Goal: Task Accomplishment & Management: Use online tool/utility

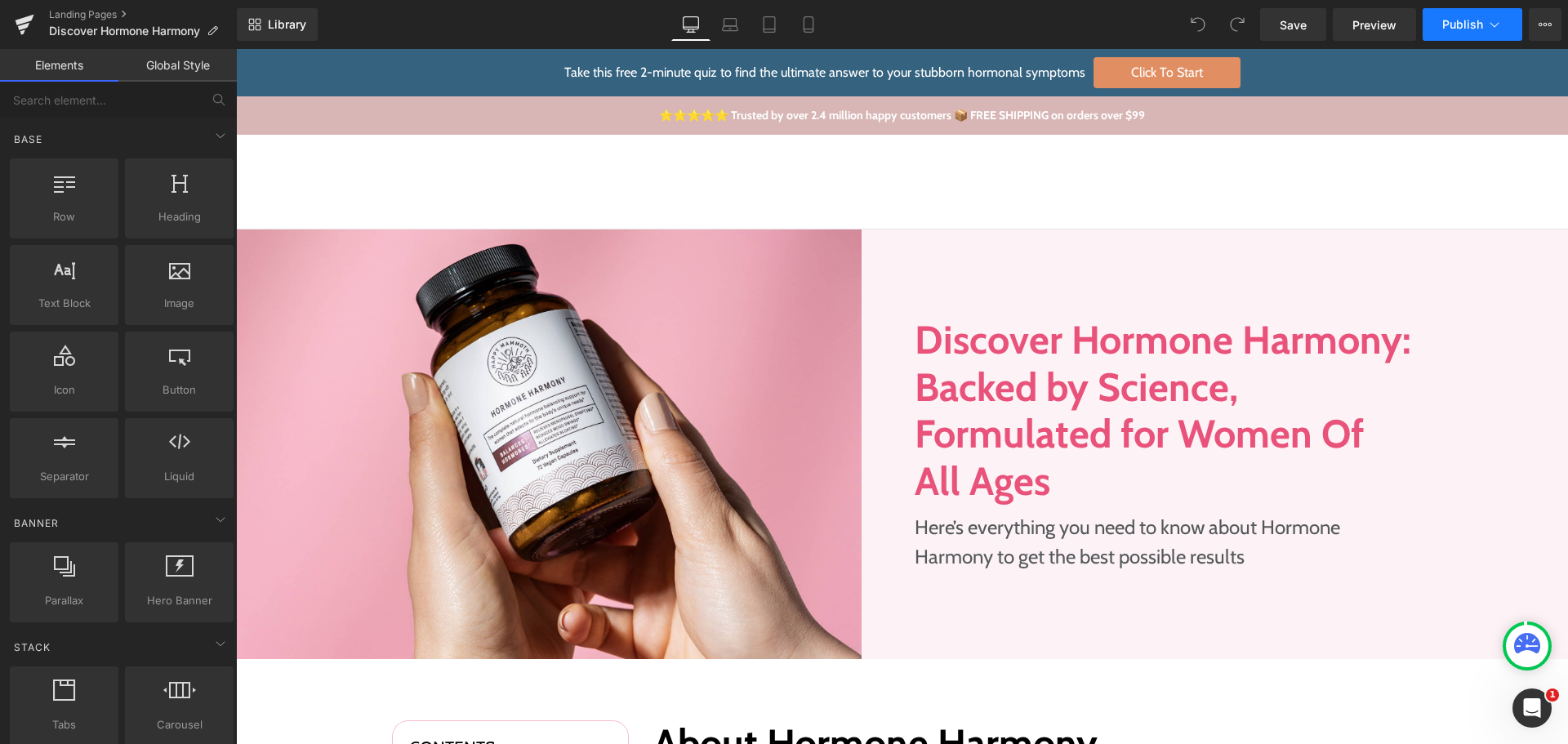
click at [1481, 15] on button "Publish" at bounding box center [1472, 25] width 99 height 33
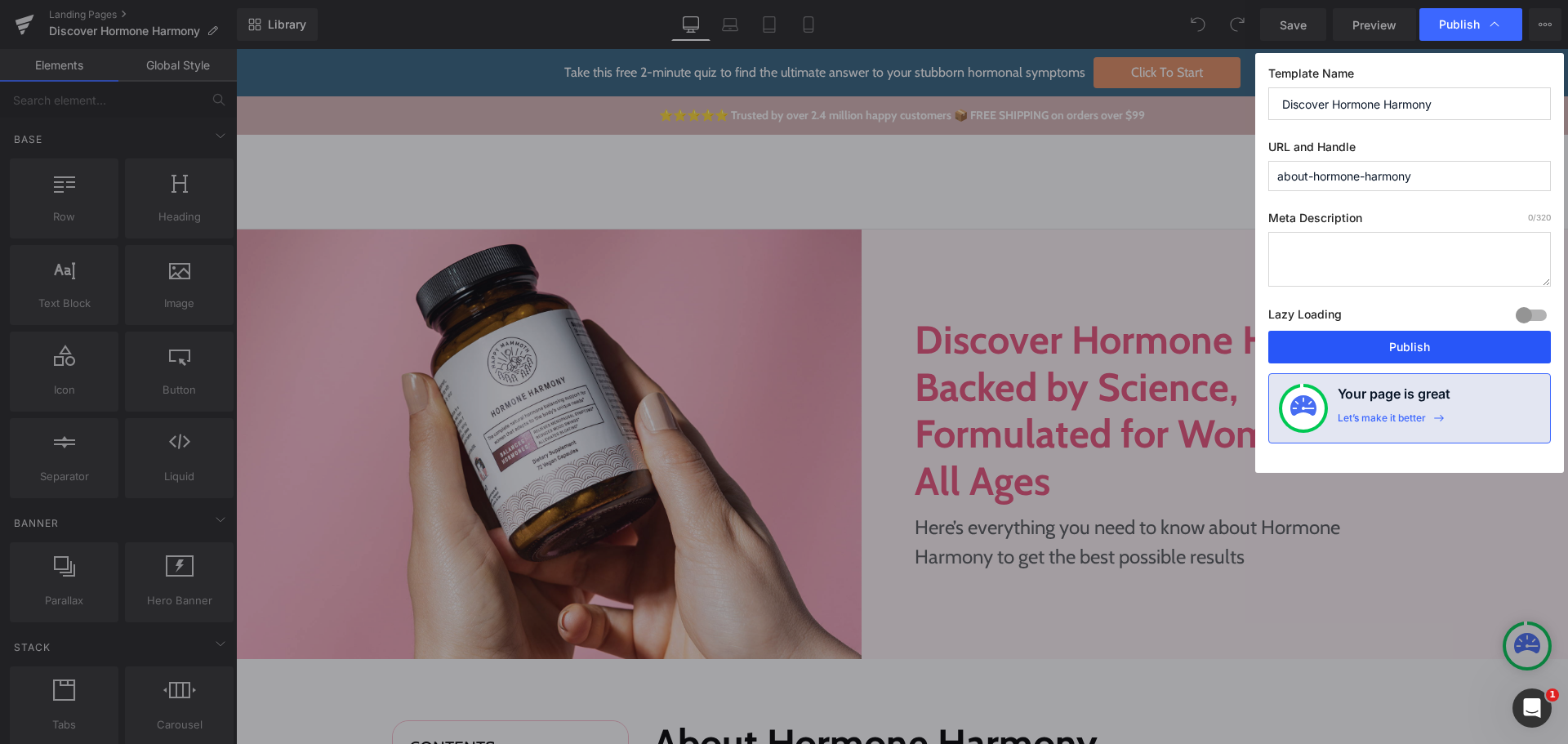
click at [1373, 349] on button "Publish" at bounding box center [1409, 347] width 283 height 33
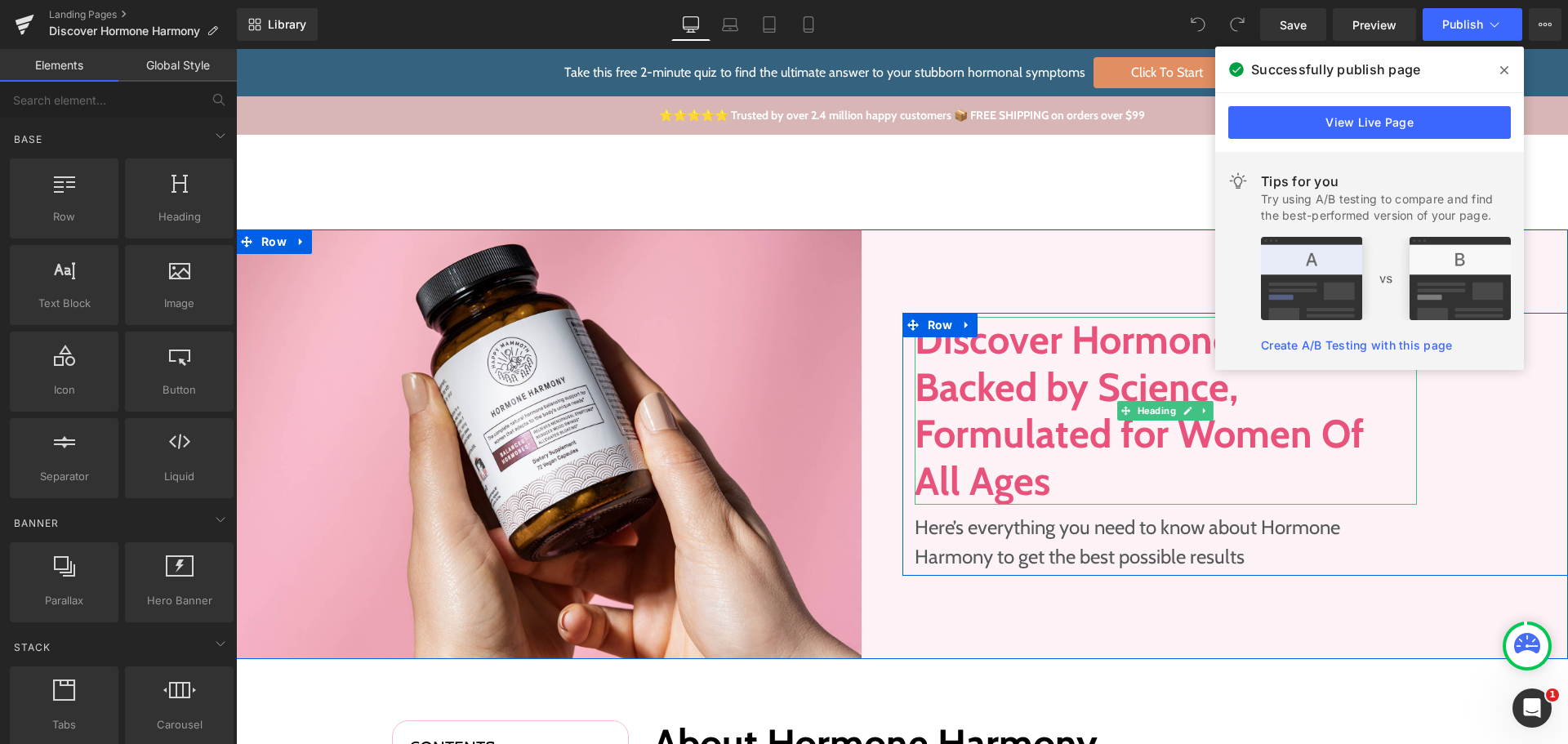
click at [997, 449] on h1 "Discover Hormone Harmony: Backed by Science, Formulated for Women Of All Ages" at bounding box center [1166, 410] width 503 height 188
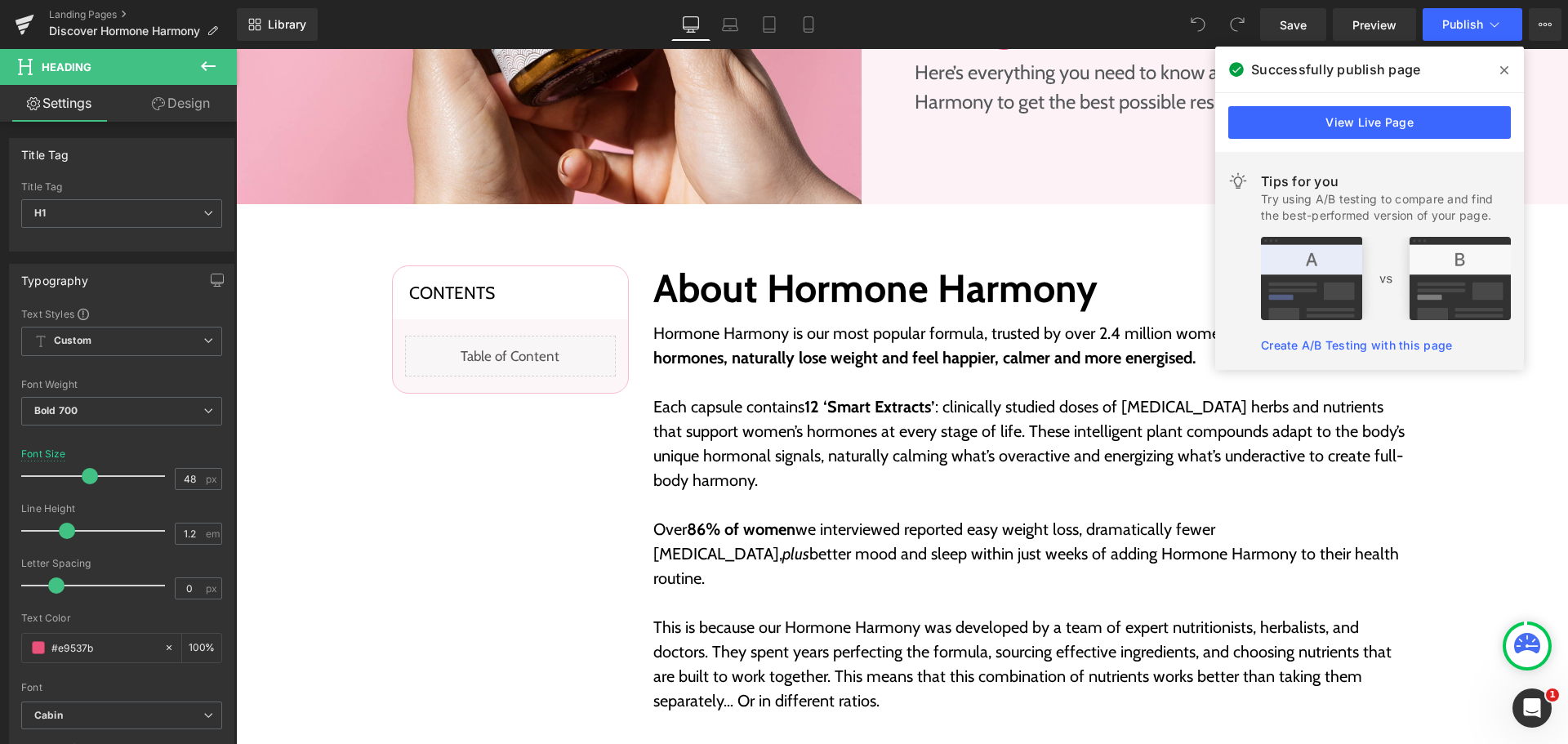
scroll to position [490, 0]
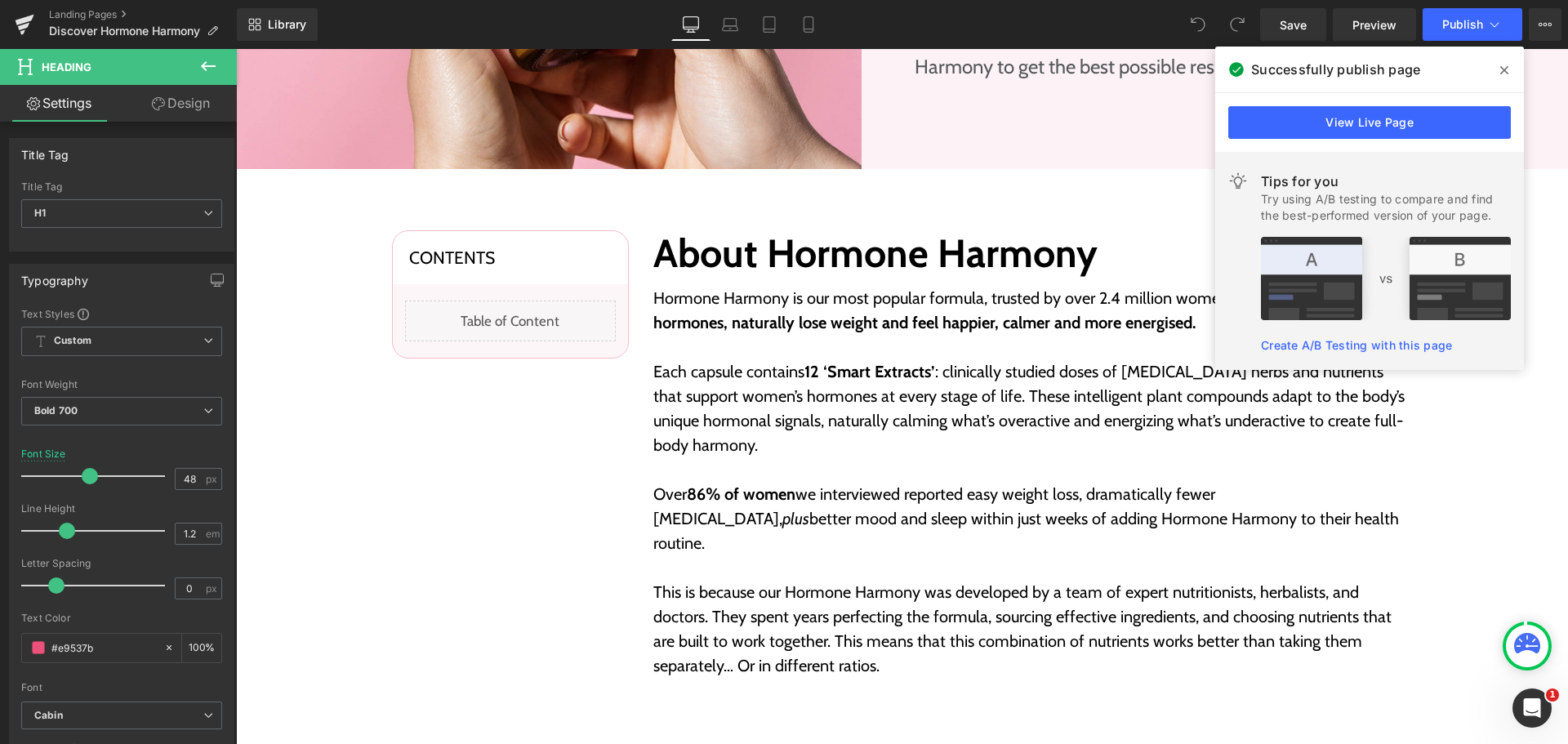
click at [1498, 67] on span at bounding box center [1505, 70] width 26 height 26
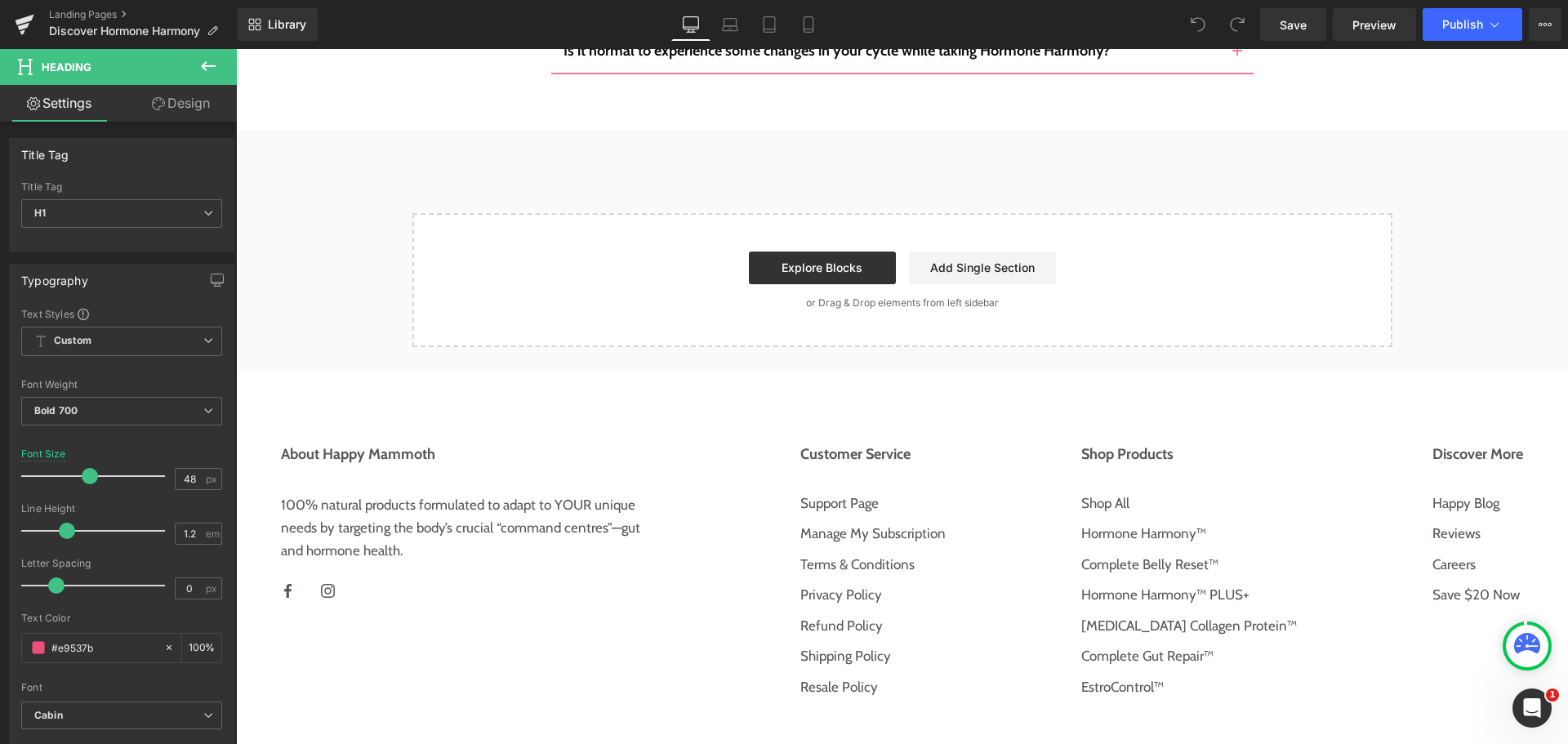
scroll to position [9884, 0]
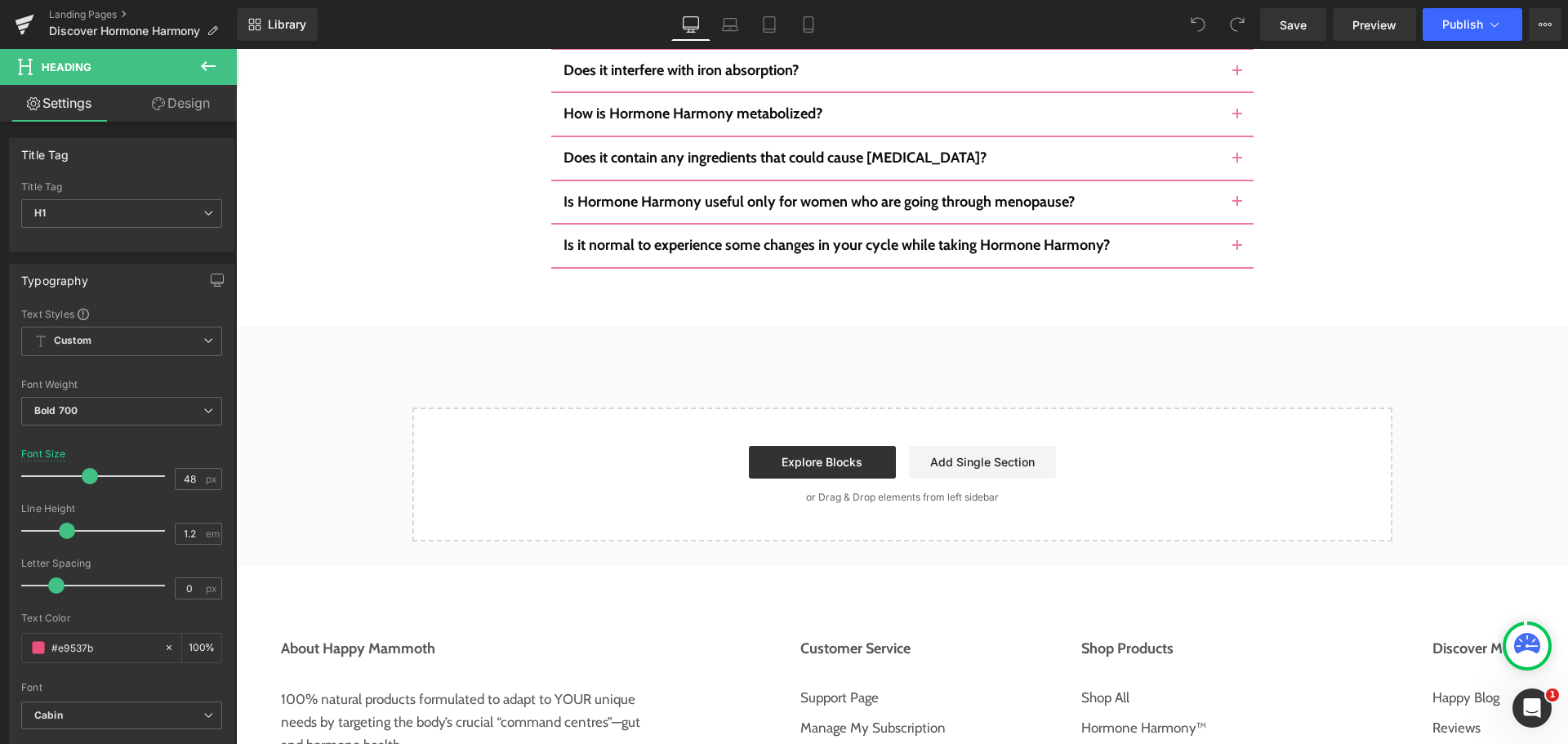
click at [208, 57] on icon at bounding box center [208, 66] width 20 height 20
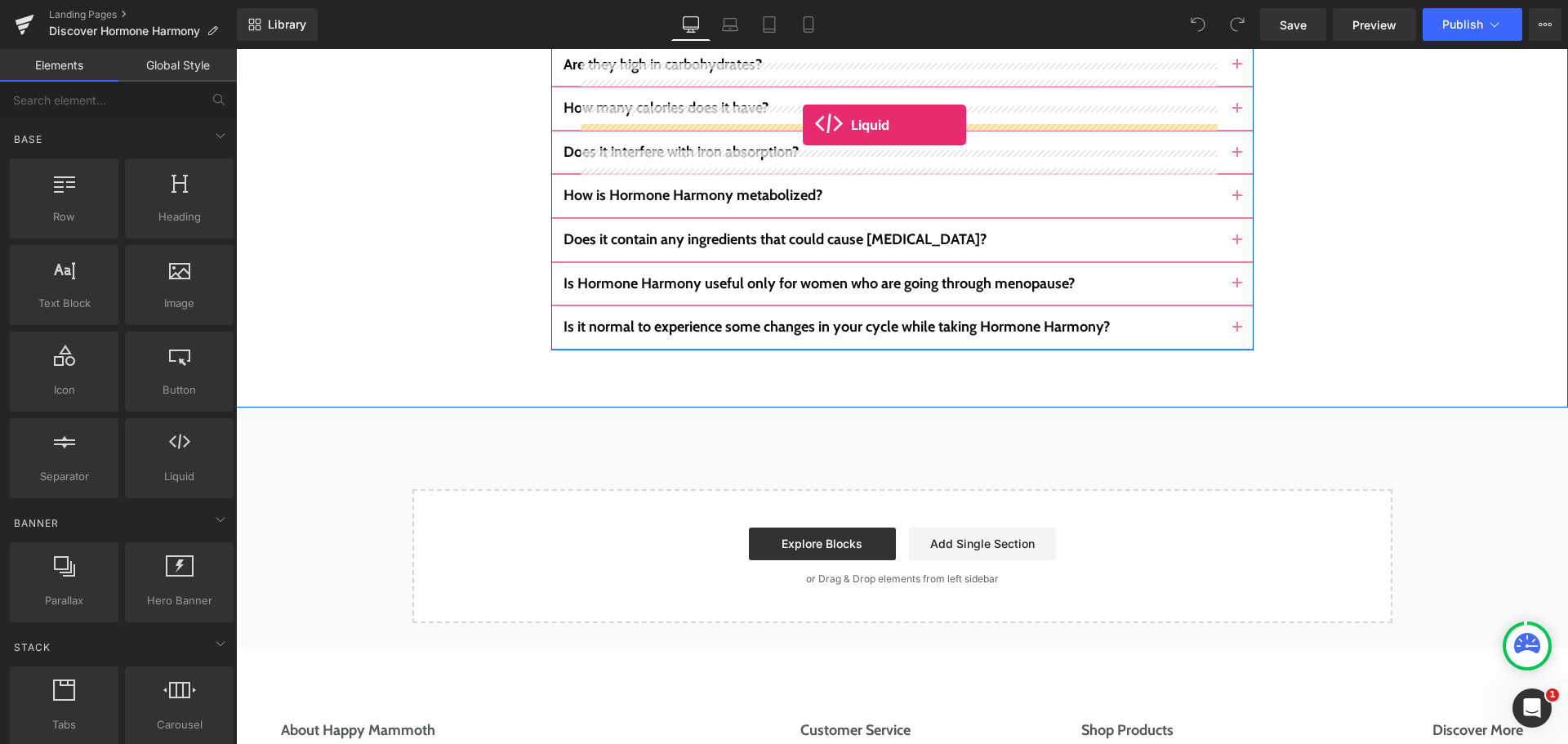
scroll to position [9786, 0]
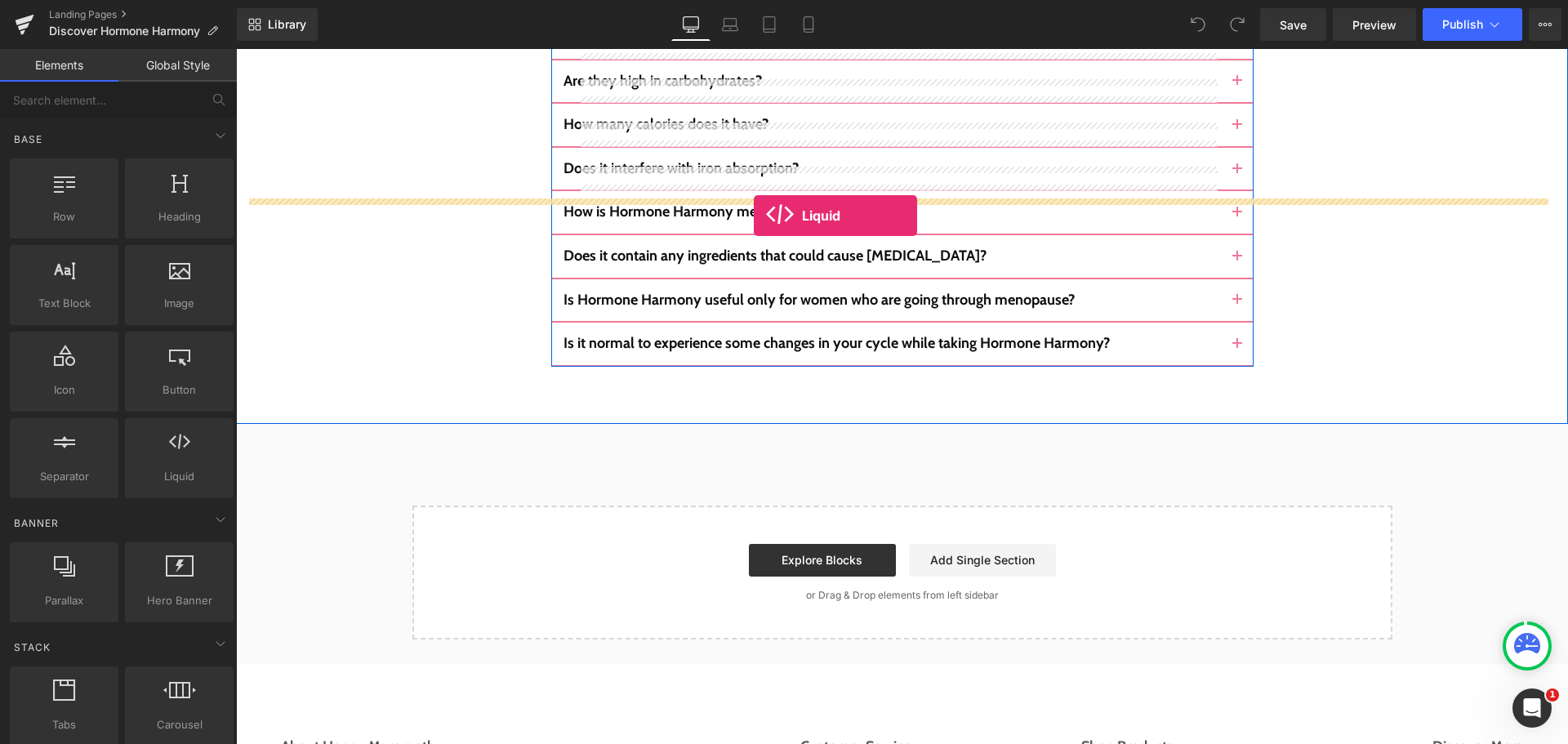
drag, startPoint x: 404, startPoint y: 495, endPoint x: 754, endPoint y: 216, distance: 447.6
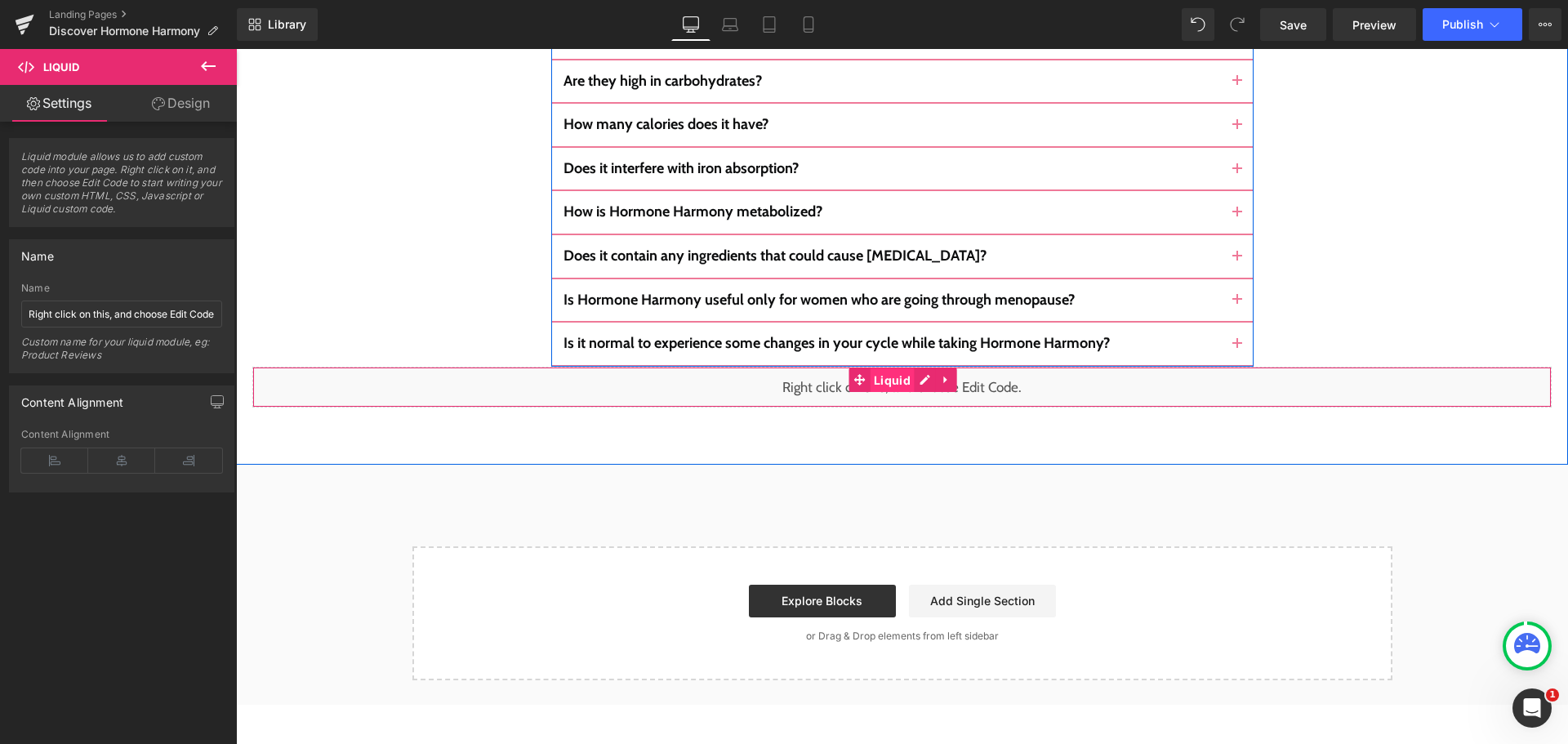
click at [893, 368] on span "Liquid" at bounding box center [892, 380] width 44 height 25
click at [906, 368] on span "Liquid" at bounding box center [892, 380] width 44 height 25
click at [915, 367] on div "Liquid" at bounding box center [902, 387] width 1299 height 41
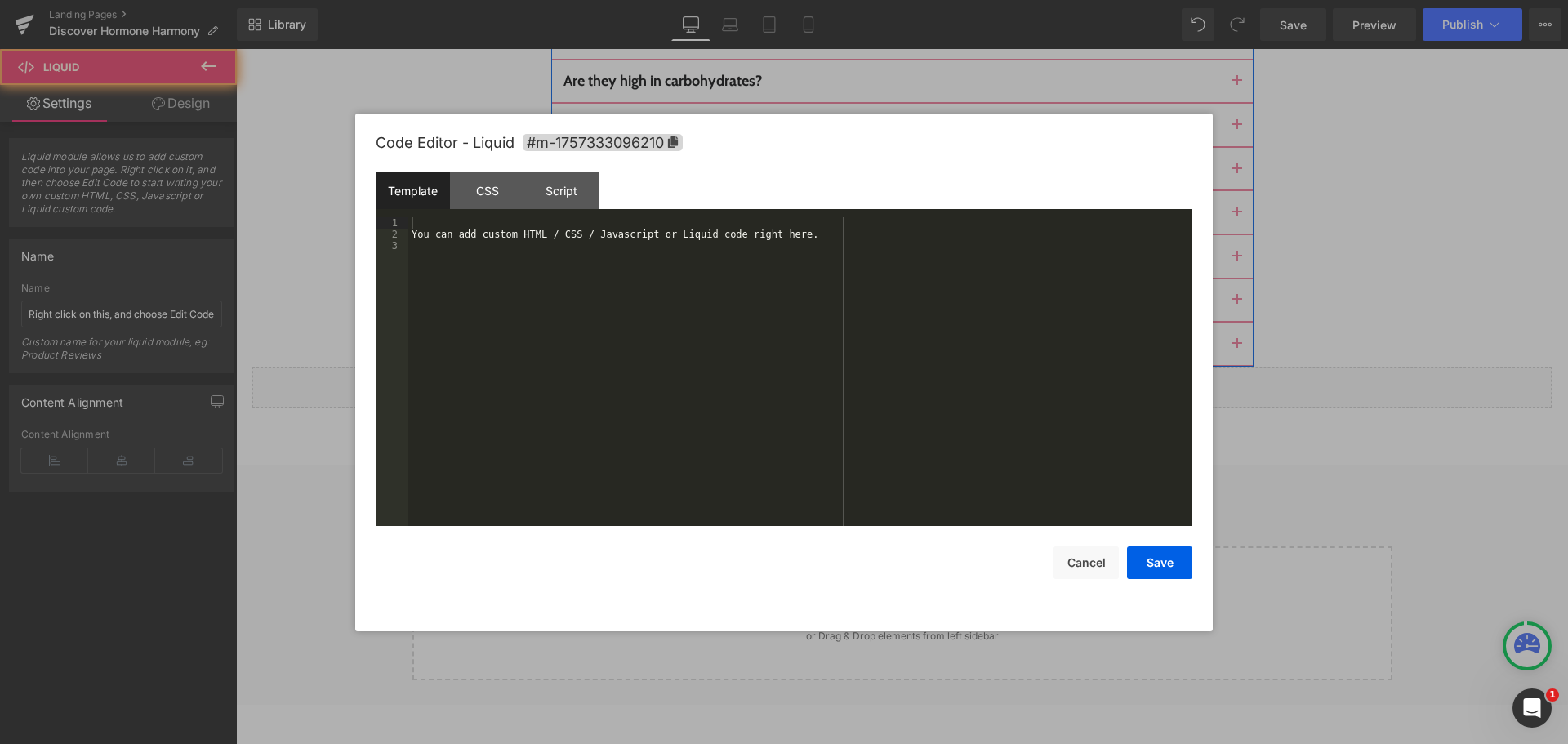
click at [848, 283] on div "You can add custom HTML / CSS / Javascript or Liquid code right here." at bounding box center [800, 383] width 784 height 332
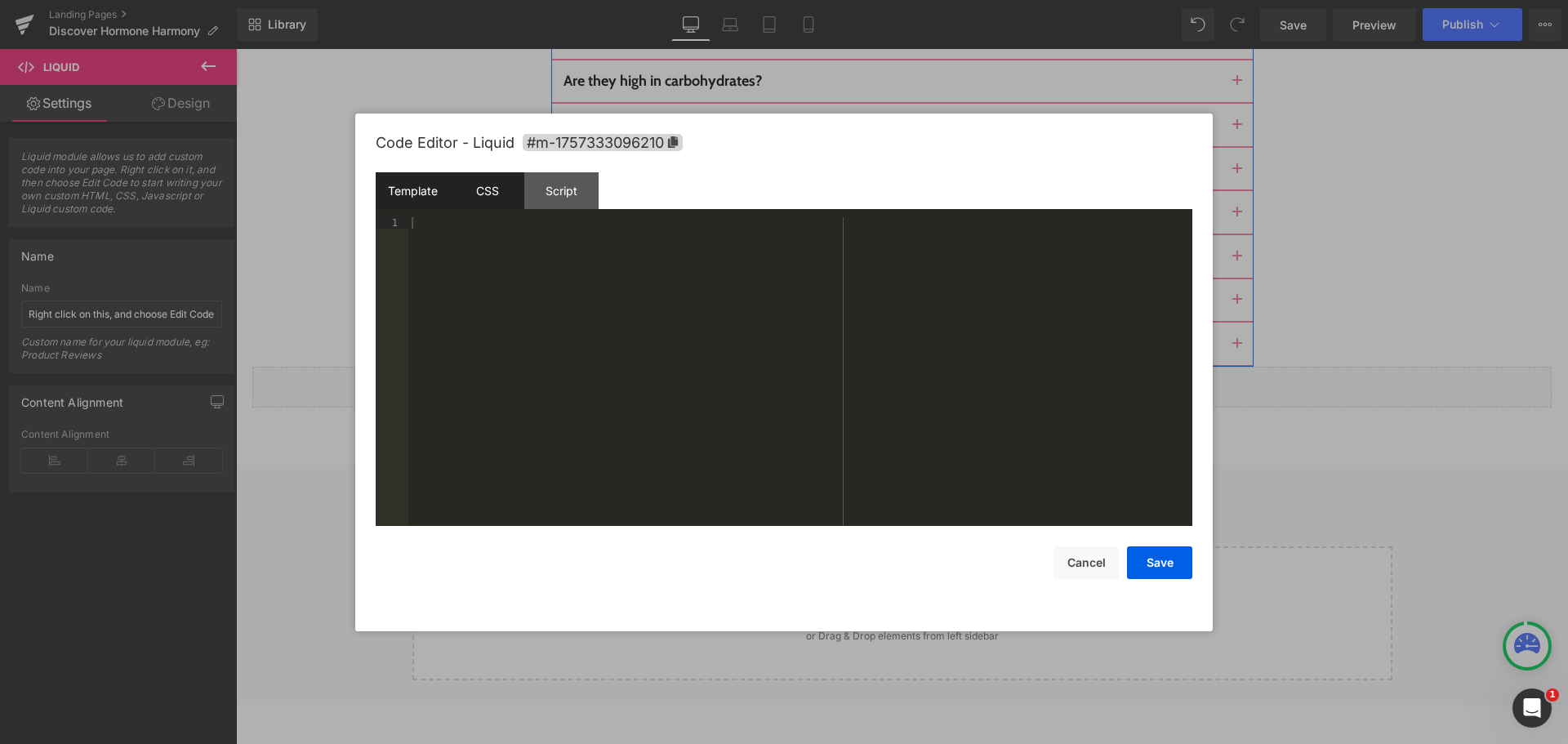
click at [499, 182] on div "CSS" at bounding box center [487, 190] width 75 height 37
click at [507, 315] on div "#m-1757333096210 { }" at bounding box center [800, 383] width 784 height 332
click at [478, 251] on div "#m-1757333096210 { } .Footer--withMargin { margin-top : 0 px ; }" at bounding box center [800, 383] width 784 height 332
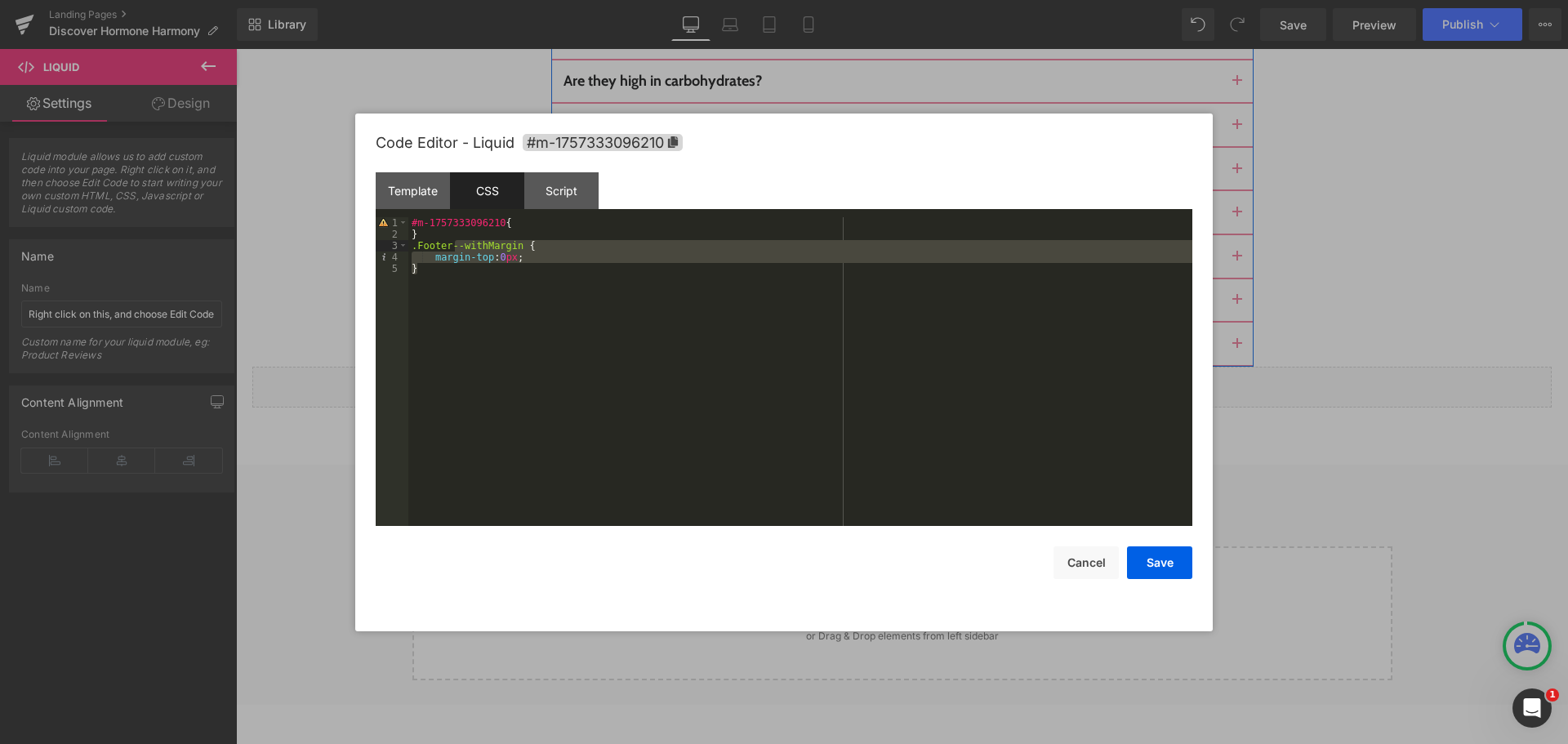
click at [525, 308] on div "#m-1757333096210 { } .Footer--withMargin { margin-top : 0 px ; }" at bounding box center [800, 372] width 784 height 308
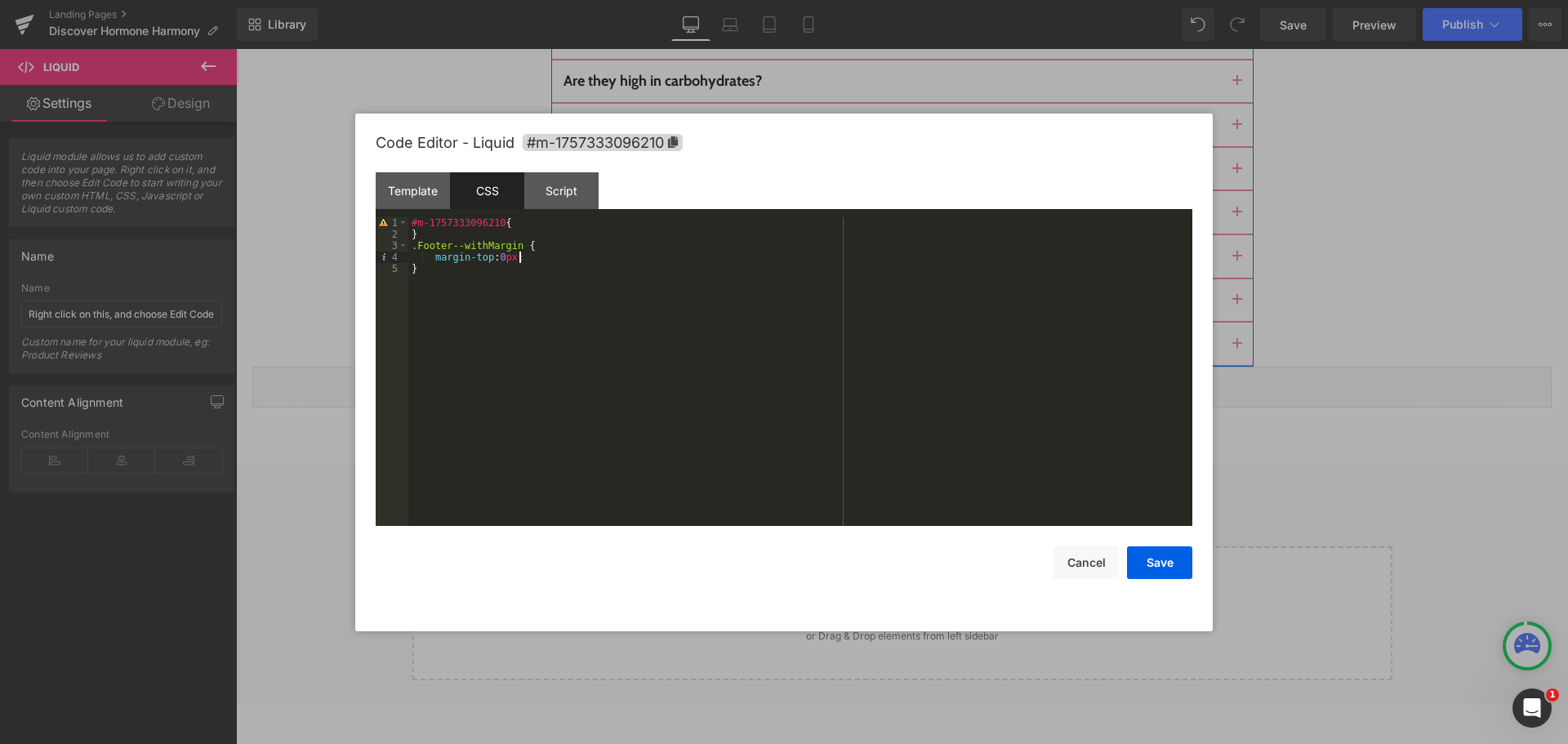
click at [546, 259] on div "#m-1757333096210 { } .Footer--withMargin { margin-top : 0 px ; }" at bounding box center [800, 383] width 784 height 332
click at [614, 381] on div "#m-1757333096210 { } .Footer--withMargin { margin-top : 0 px !important; }" at bounding box center [800, 383] width 784 height 332
click at [1160, 562] on button "Save" at bounding box center [1159, 562] width 65 height 33
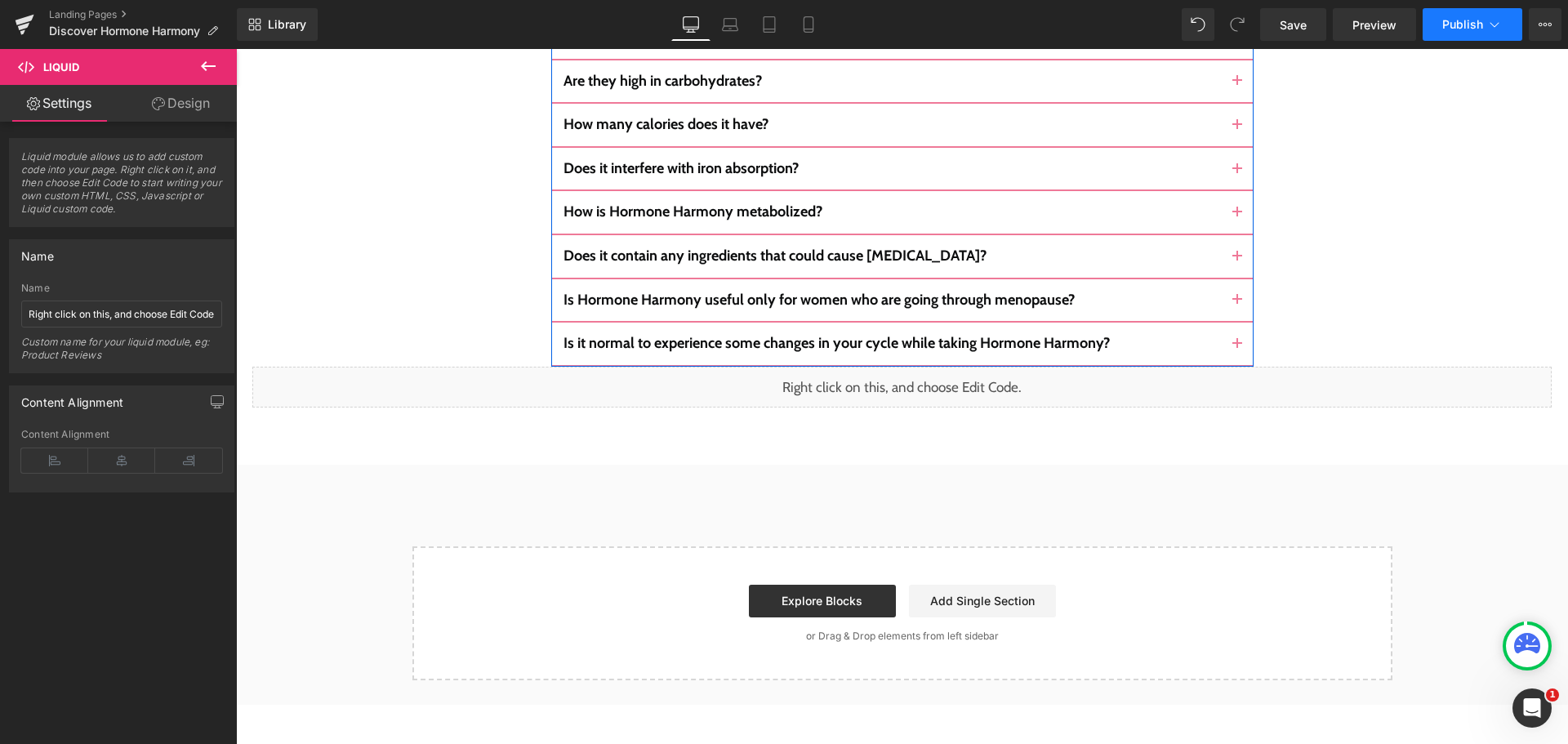
click at [1479, 33] on button "Publish" at bounding box center [1472, 25] width 99 height 33
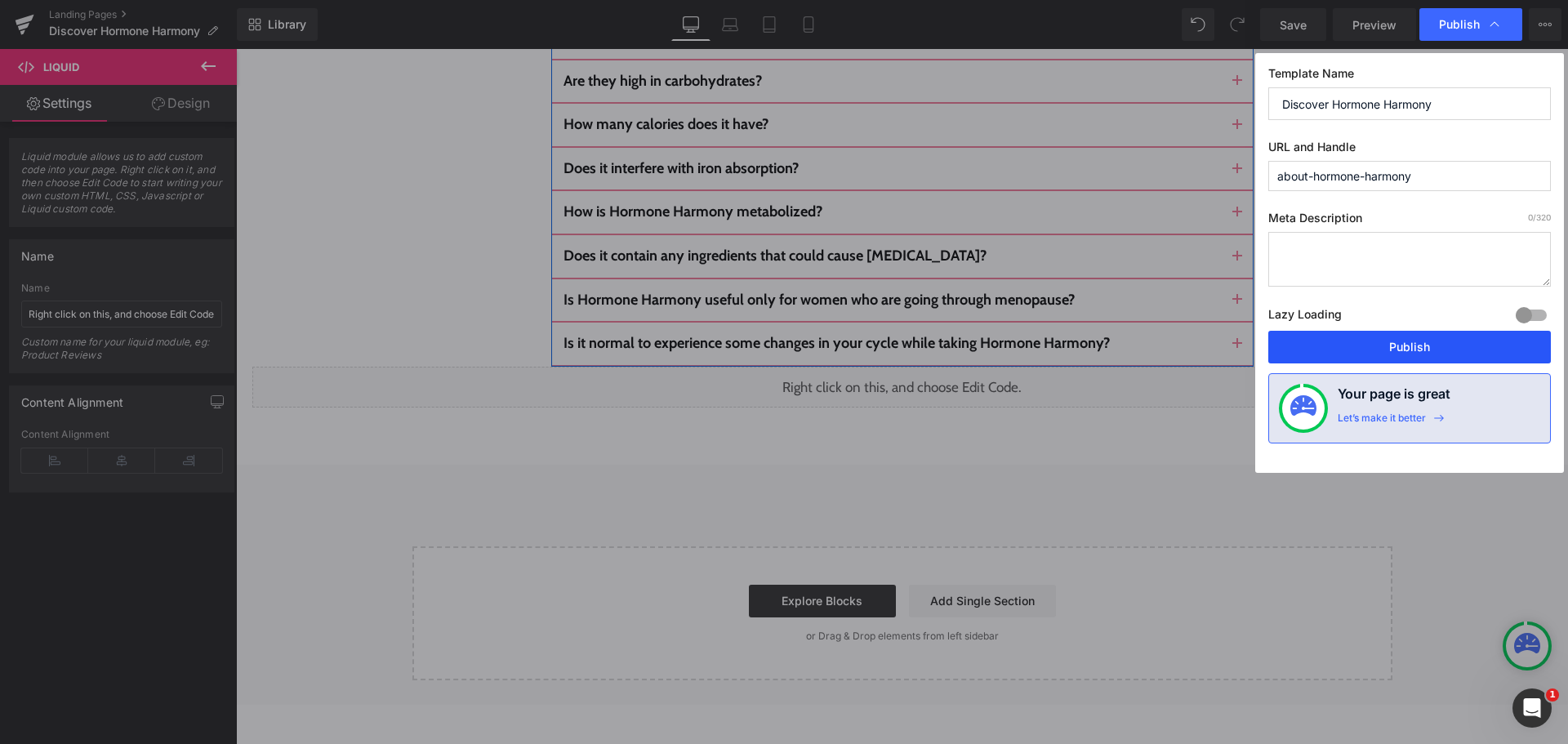
click at [1432, 332] on button "Publish" at bounding box center [1409, 347] width 283 height 33
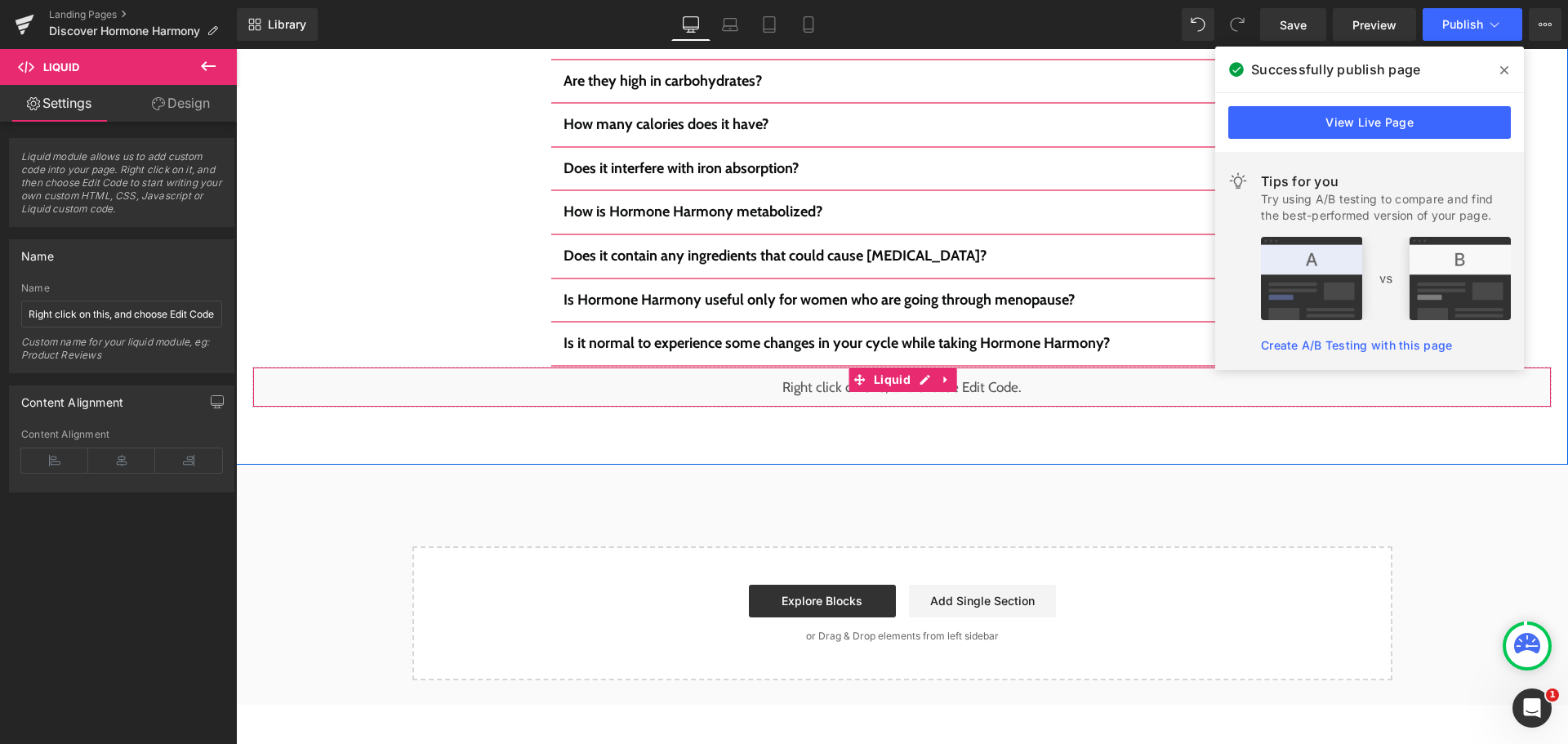
click at [917, 367] on div "Liquid" at bounding box center [902, 387] width 1299 height 41
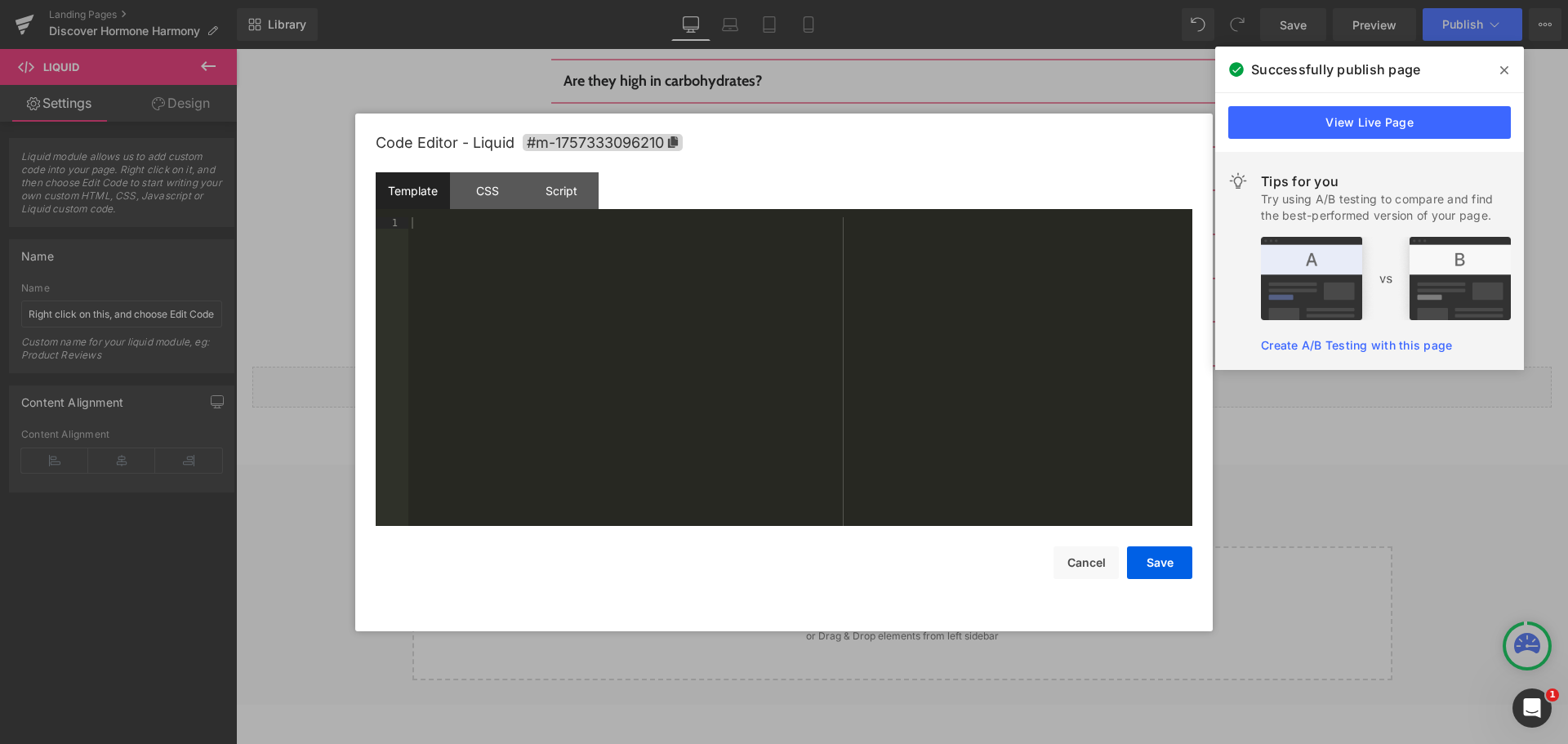
click at [473, 306] on div at bounding box center [800, 383] width 784 height 332
click at [511, 192] on div "CSS" at bounding box center [487, 190] width 75 height 37
click at [521, 325] on div "#m-1757333096210 { } .Footer--withMargin { margin-top : 0 px !important; }" at bounding box center [800, 383] width 784 height 332
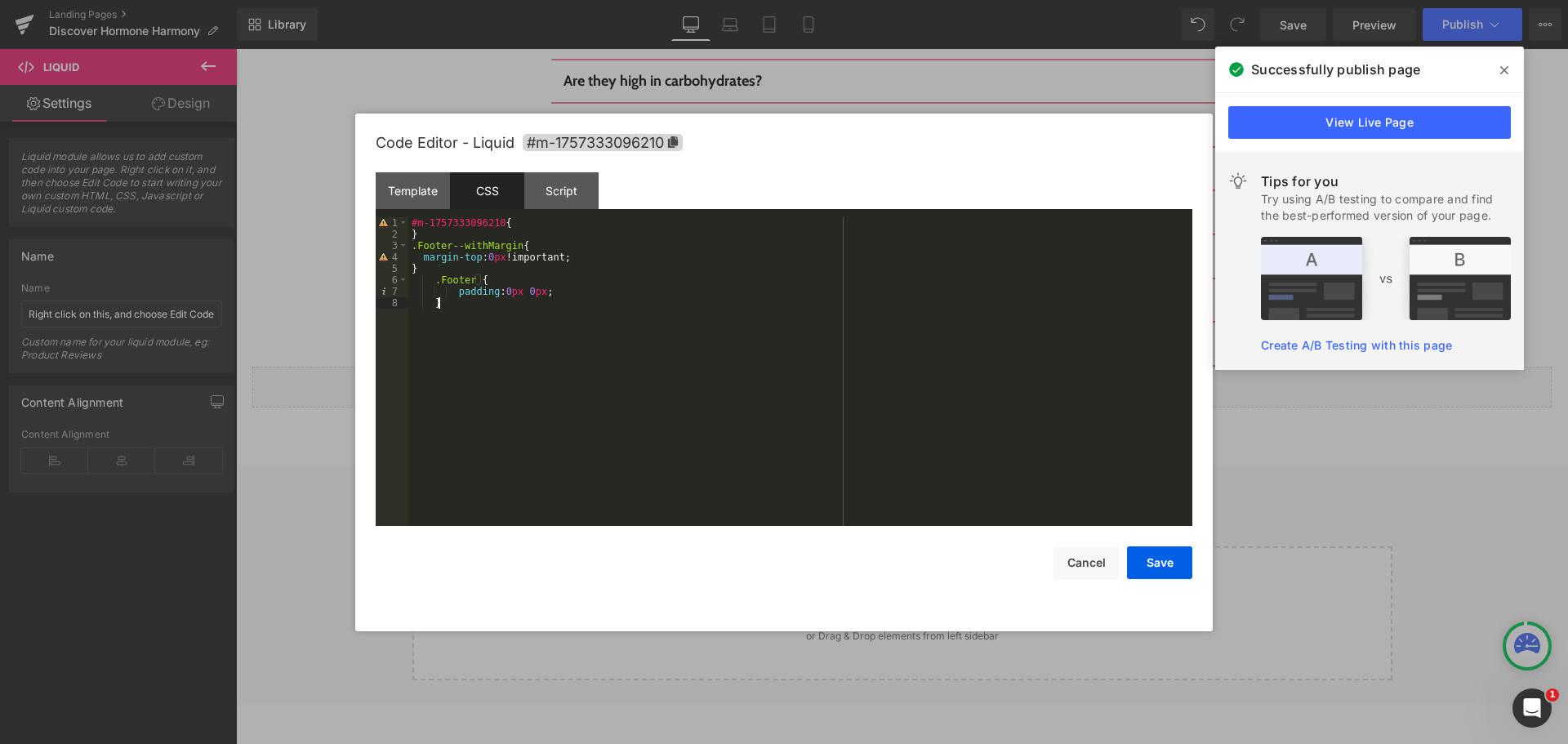
click at [445, 279] on div "#m-1757333096210 { } .Footer--withMargin { margin-top : 0 px !important; } .Foo…" at bounding box center [800, 383] width 784 height 332
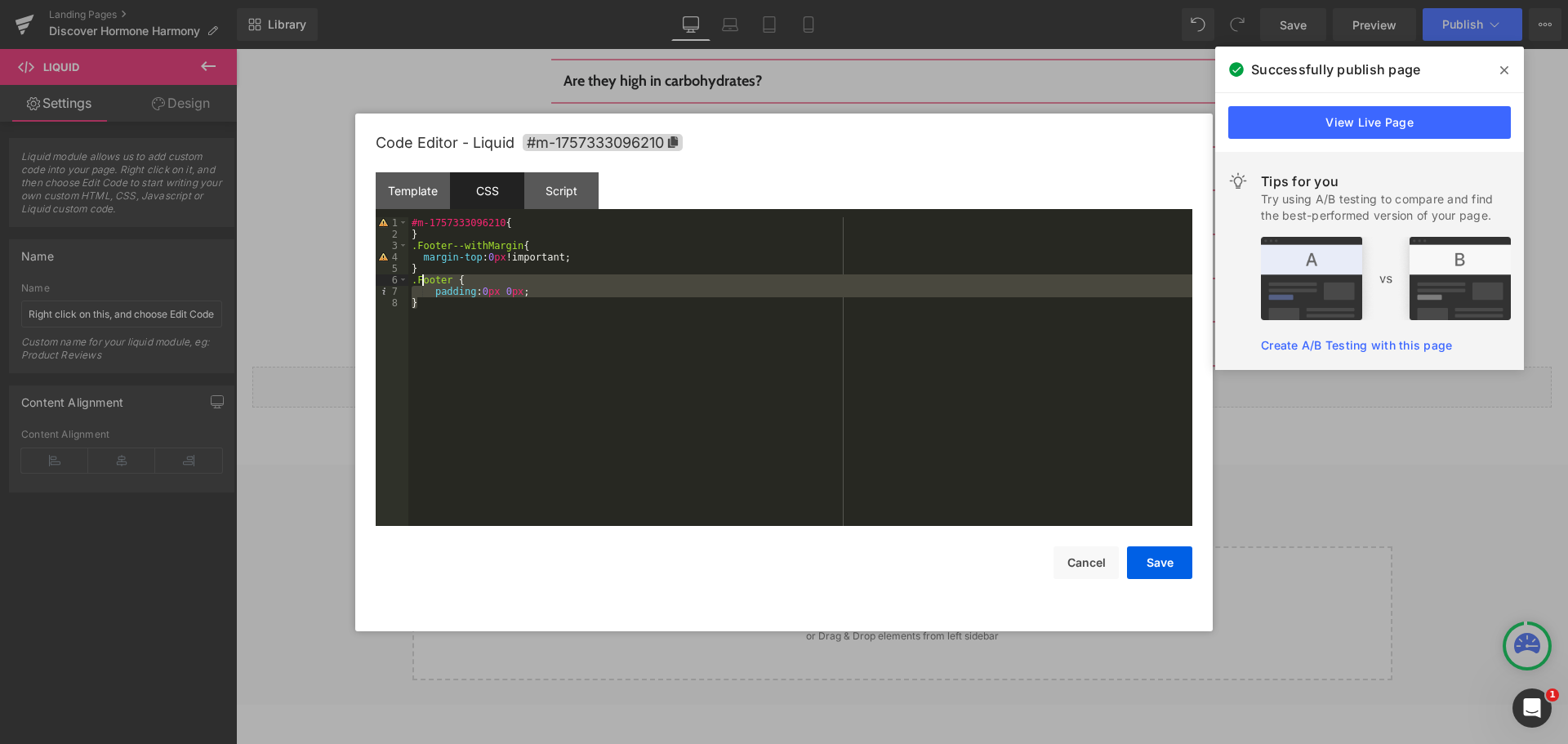
click at [491, 379] on div "#m-1757333096210 { } .Footer--withMargin { margin-top : 0 px !important; } .Foo…" at bounding box center [800, 372] width 784 height 308
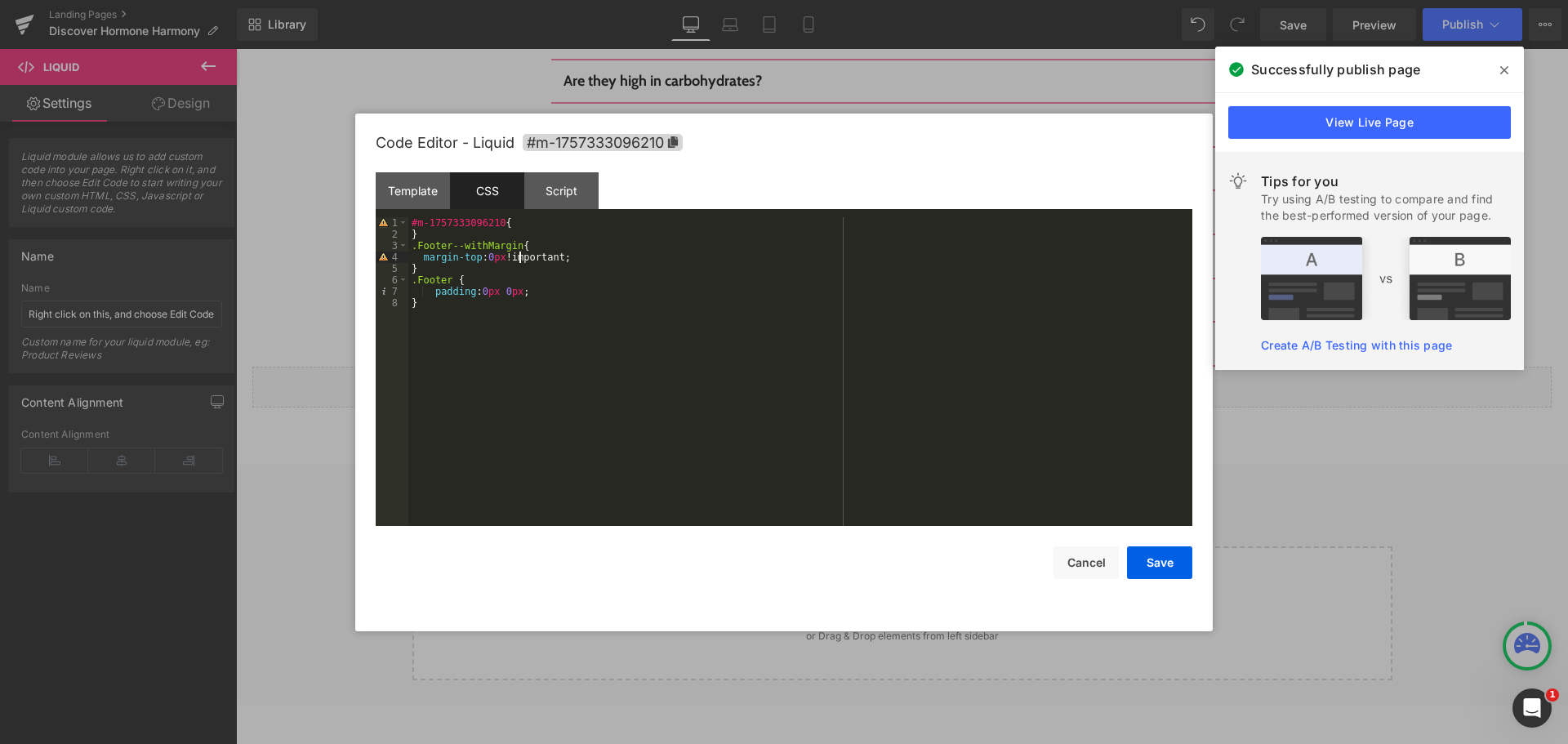
click at [520, 260] on div "#m-1757333096210 { } .Footer--withMargin { margin-top : 0 px !important; } .Foo…" at bounding box center [800, 383] width 784 height 332
click at [506, 255] on div "#m-1757333096210 { } .Footer--withMargin { margin-top : 0 px !important; } .Foo…" at bounding box center [800, 383] width 784 height 332
click at [561, 253] on div "#m-1757333096210 { } .Footer--withMargin { margin-top : 0 px !important; } .Foo…" at bounding box center [800, 383] width 784 height 332
click at [522, 288] on div "#m-1757333096210 { } .Footer--withMargin { margin-top : 0 px !important; } .Foo…" at bounding box center [800, 383] width 784 height 332
click at [529, 337] on div "#m-1757333096210 { } .Footer--withMargin { margin-top : 0 px !important; } .Foo…" at bounding box center [800, 383] width 784 height 332
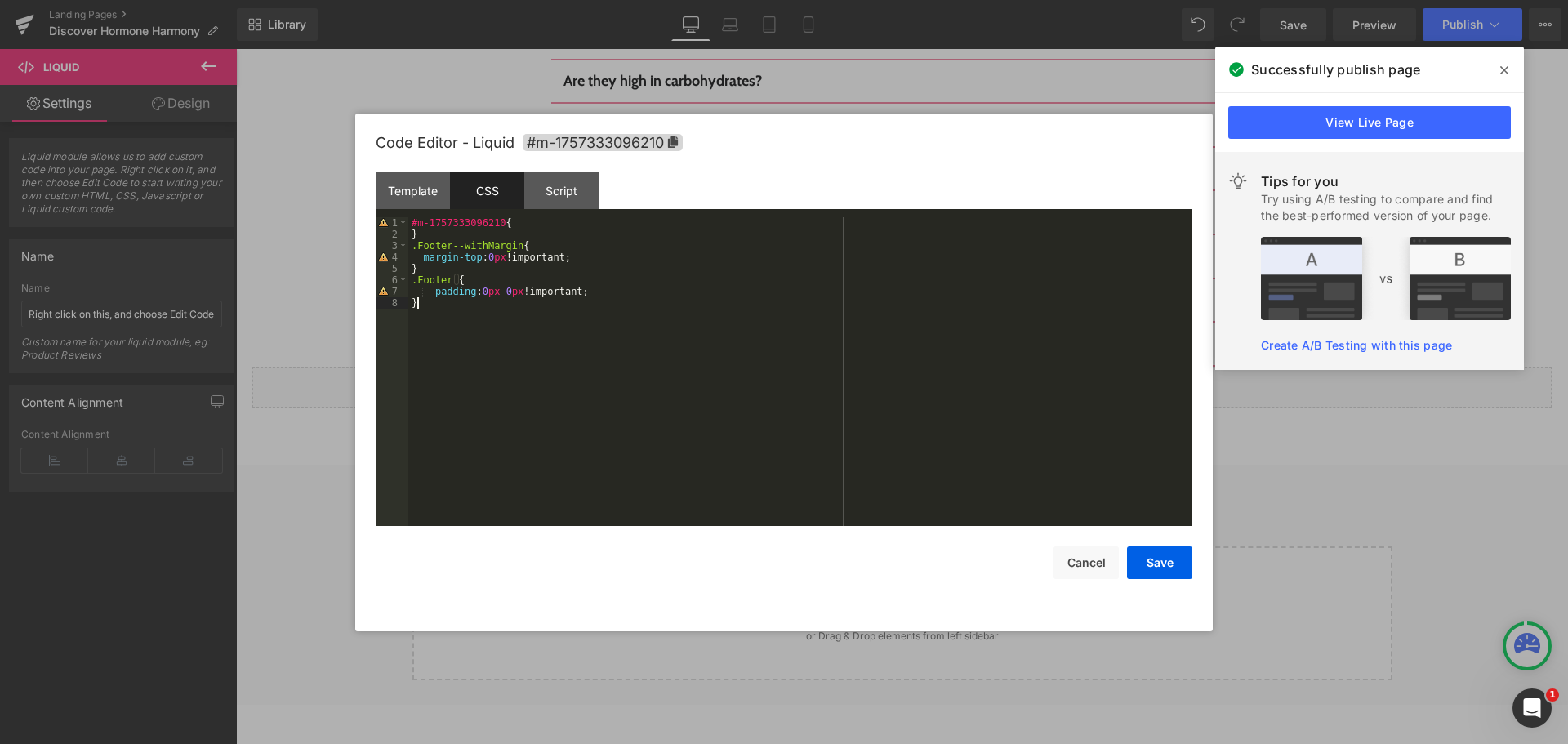
click at [536, 373] on div "#m-1757333096210 { } .Footer--withMargin { margin-top : 0 px !important; } .Foo…" at bounding box center [800, 383] width 784 height 332
click at [1135, 549] on button "Save" at bounding box center [1159, 562] width 65 height 33
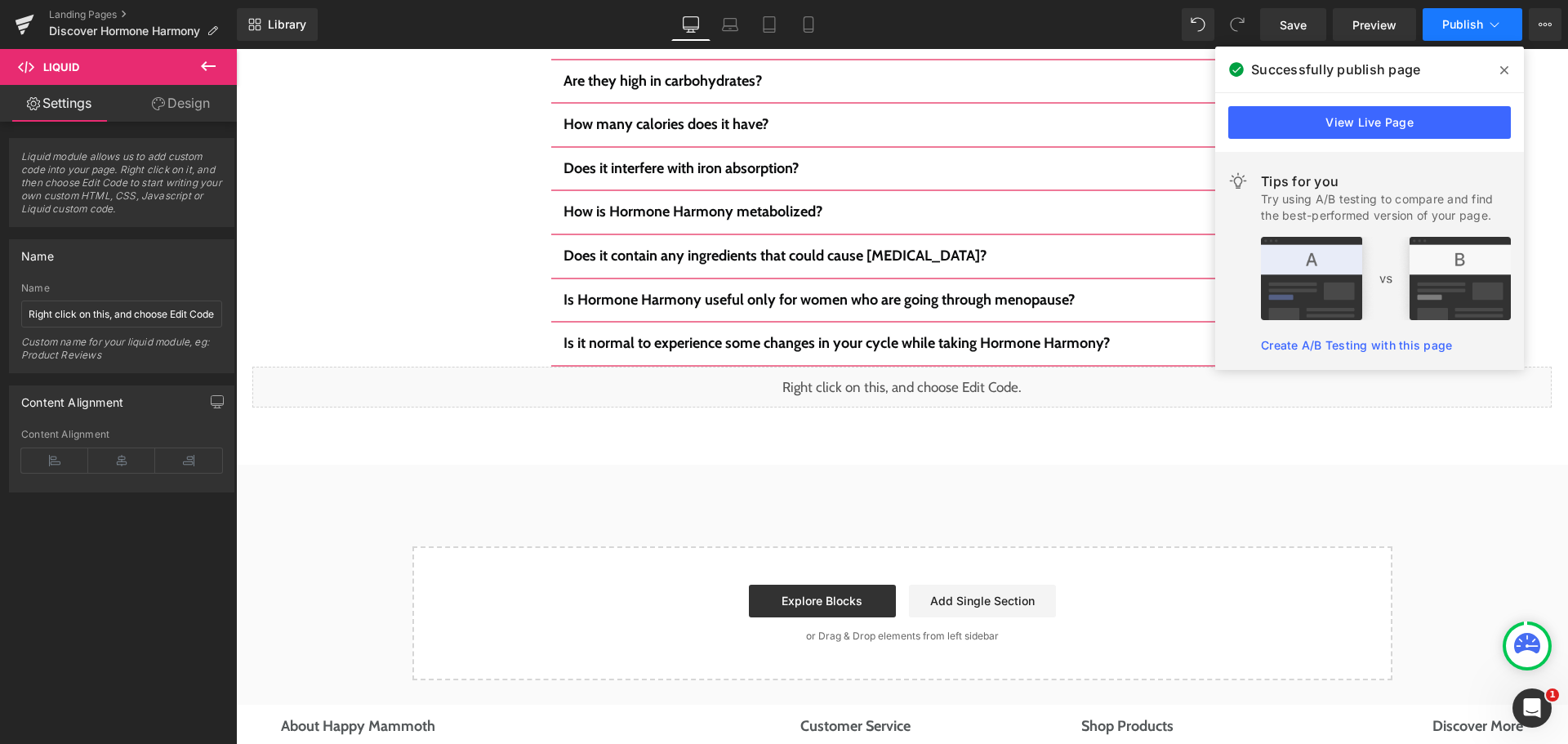
click at [1447, 26] on span "Publish" at bounding box center [1462, 25] width 41 height 13
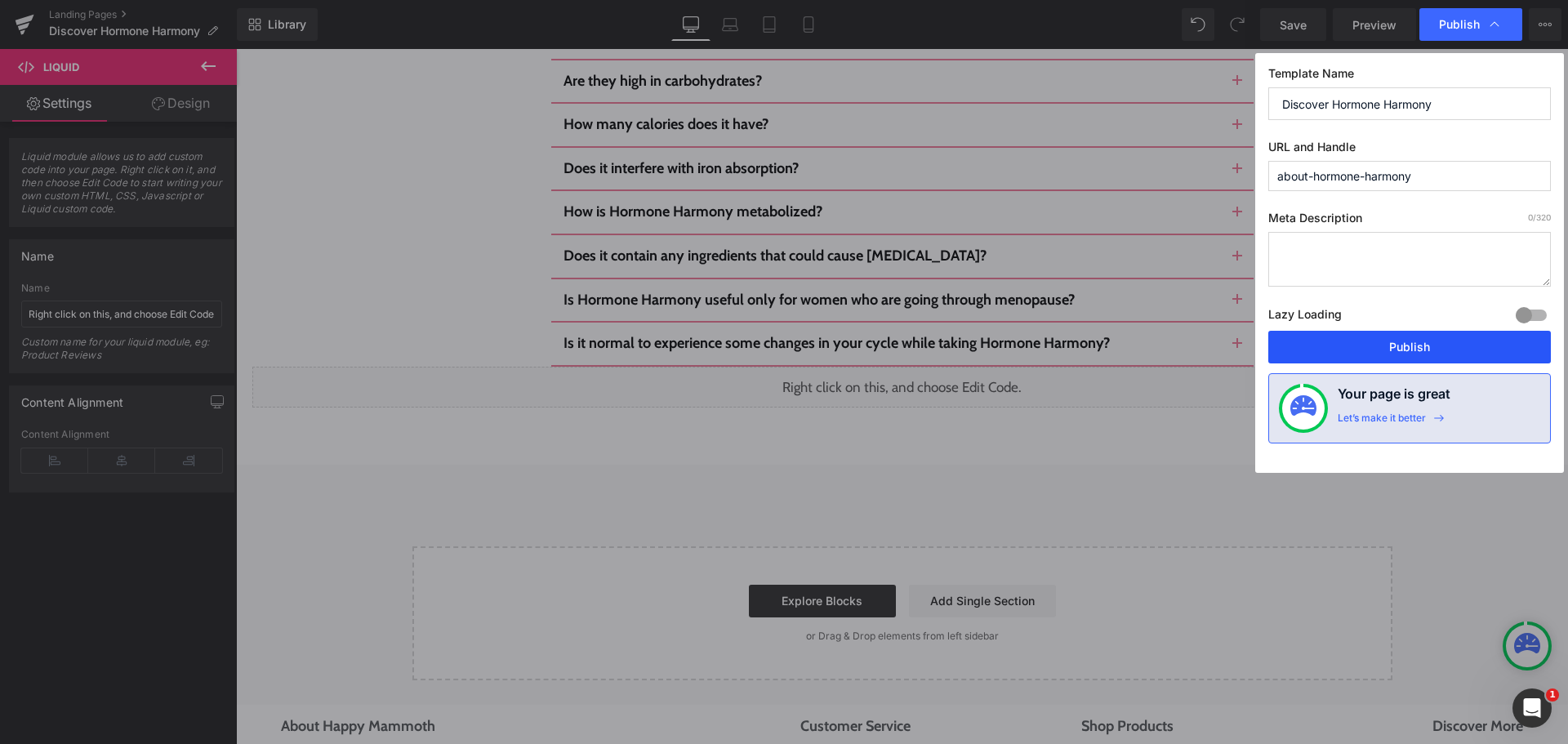
click at [1356, 344] on button "Publish" at bounding box center [1409, 347] width 283 height 33
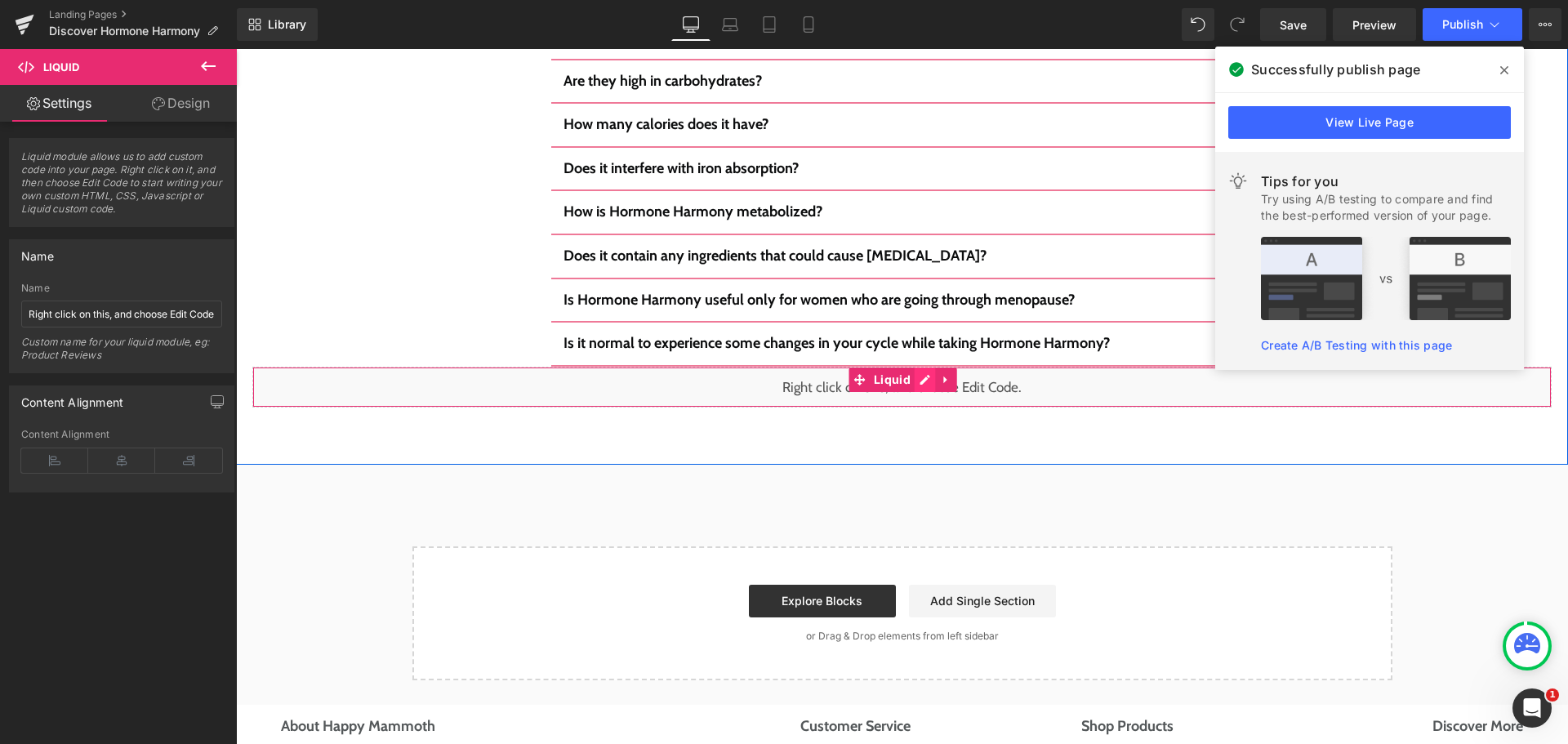
click at [920, 367] on div "Liquid" at bounding box center [902, 387] width 1299 height 41
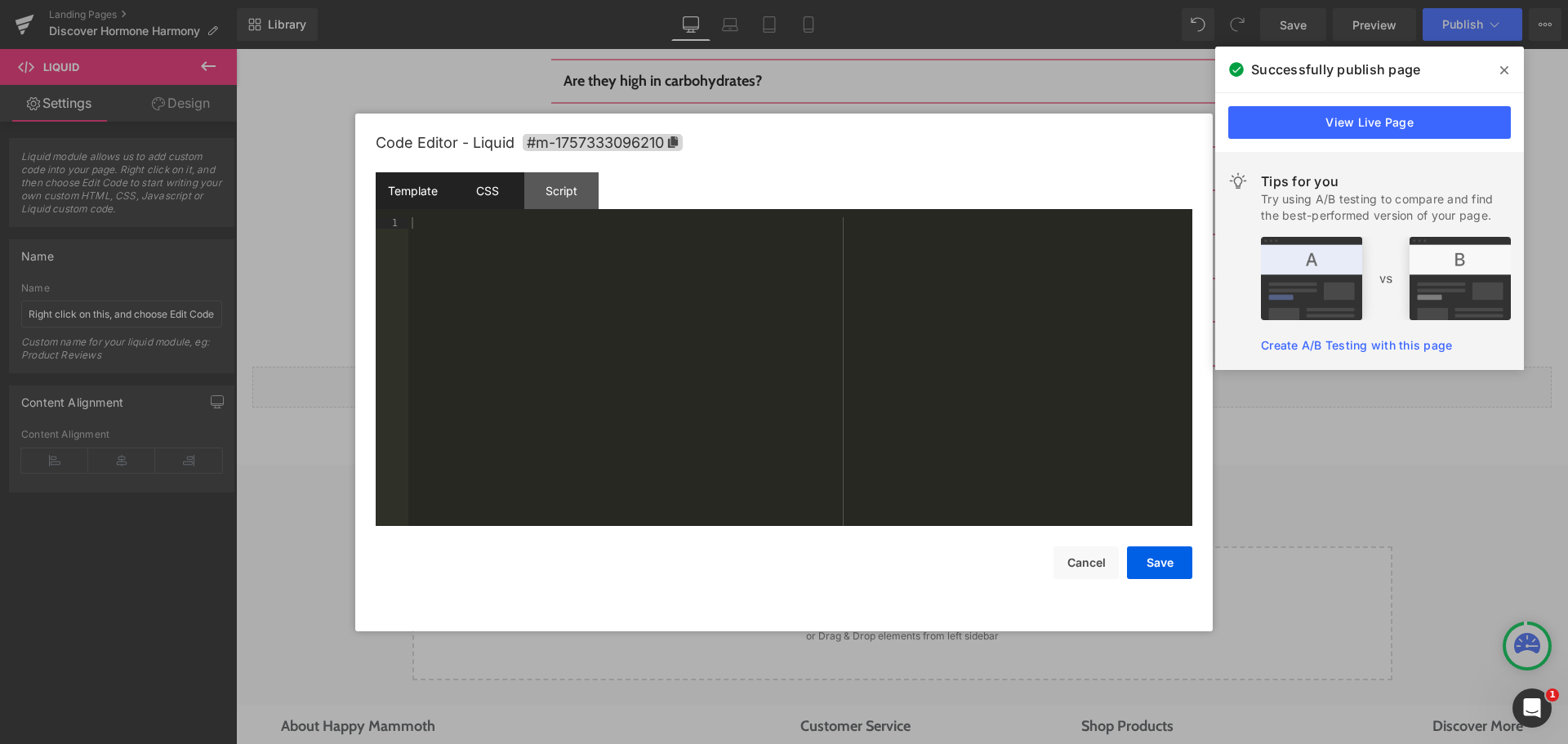
click at [512, 195] on div "CSS" at bounding box center [487, 190] width 75 height 37
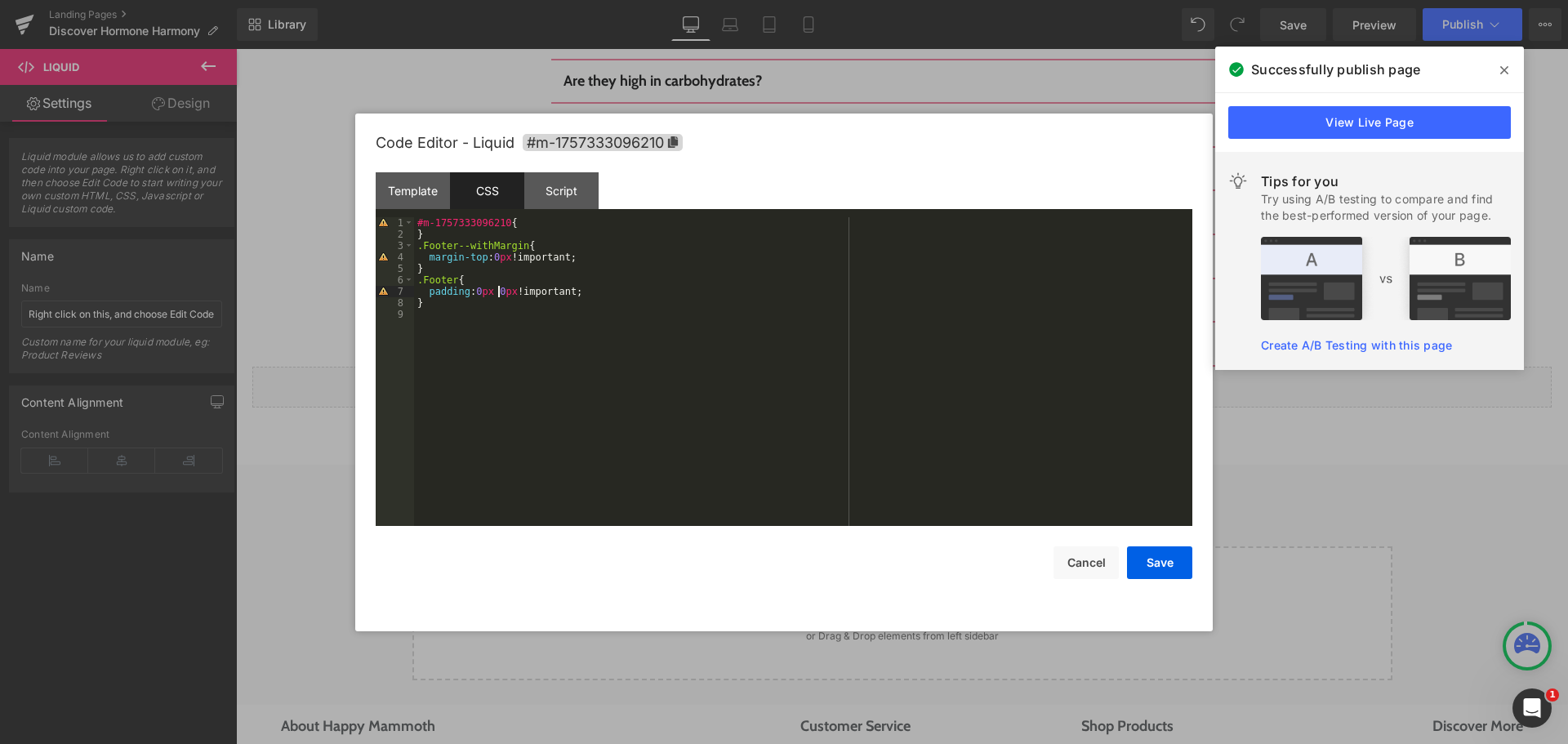
click at [499, 296] on div "#m-1757333096210 { } .Footer--withMargin { margin-top : 0 px !important; } .Foo…" at bounding box center [803, 383] width 778 height 332
click at [515, 385] on div "#m-1757333096210 { } .Footer--withMargin { margin-top : 0 px !important; } .Foo…" at bounding box center [803, 383] width 778 height 332
click at [1136, 538] on div "Save Cancel" at bounding box center [783, 552] width 816 height 53
click at [1149, 580] on div "Code Editor - Liquid #m-1757333096210 Template CSS Script Data 1 XXXXXXXXXXXXXX…" at bounding box center [783, 372] width 816 height 517
click at [1154, 561] on button "Save" at bounding box center [1159, 562] width 65 height 33
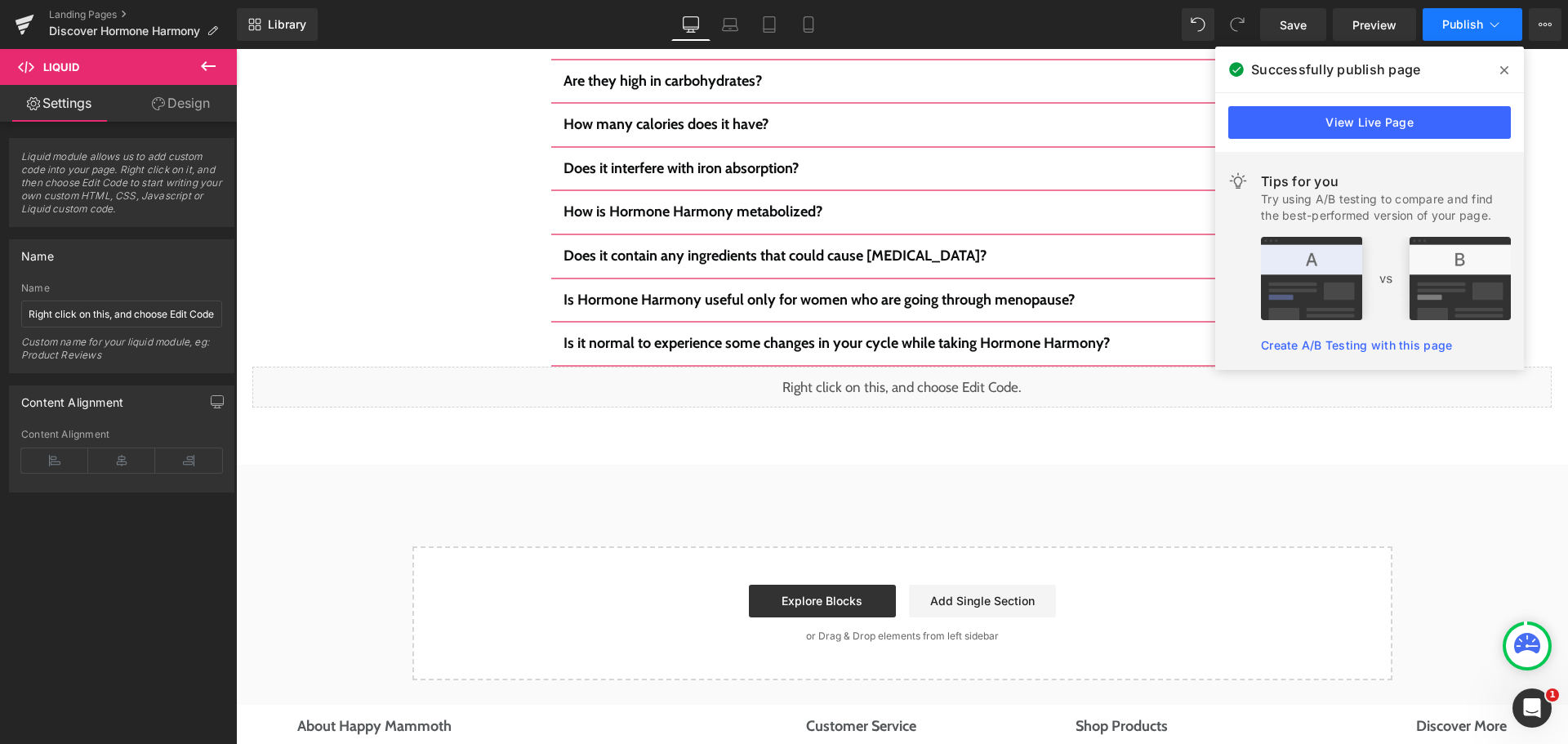
click at [1440, 32] on button "Publish" at bounding box center [1472, 25] width 99 height 33
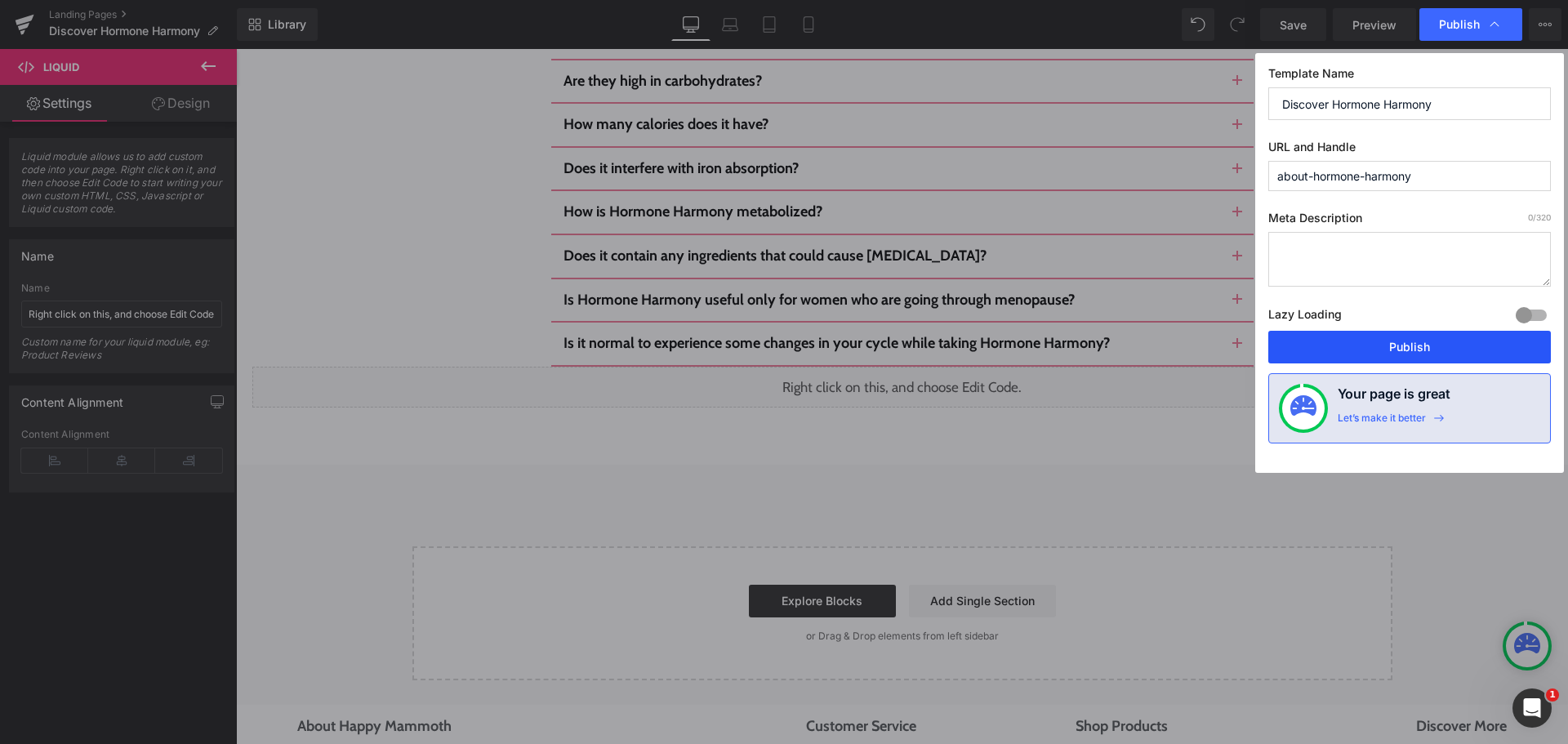
click at [1370, 337] on button "Publish" at bounding box center [1409, 347] width 283 height 33
